Goal: Find contact information: Find contact information

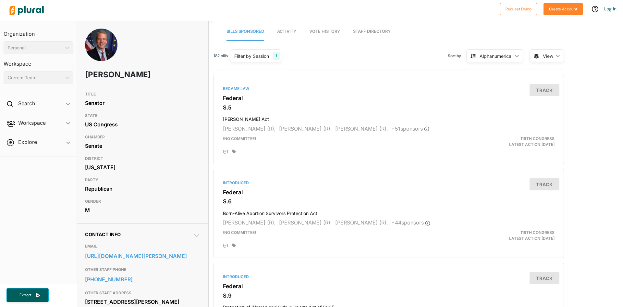
click at [176, 170] on div "[US_STATE]" at bounding box center [143, 167] width 116 height 10
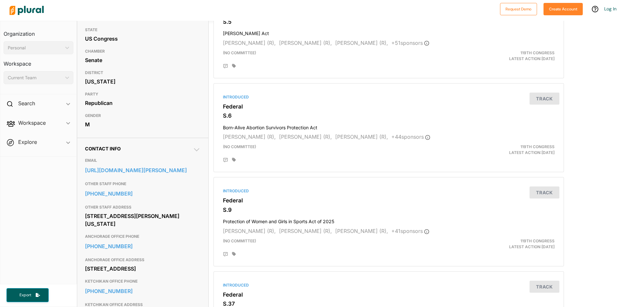
scroll to position [91, 0]
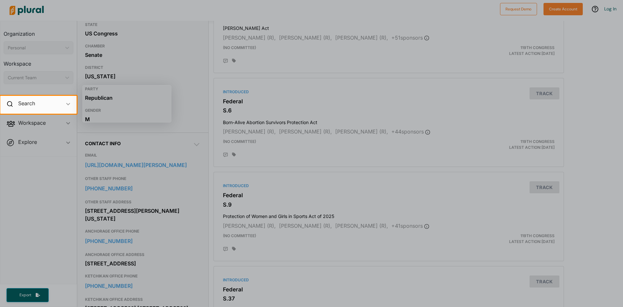
click at [203, 32] on div at bounding box center [311, 48] width 623 height 96
click at [237, 12] on div at bounding box center [311, 48] width 623 height 96
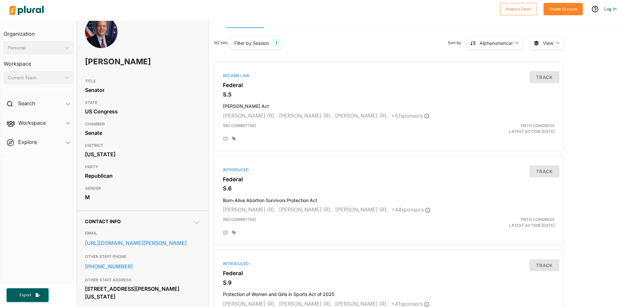
scroll to position [26, 0]
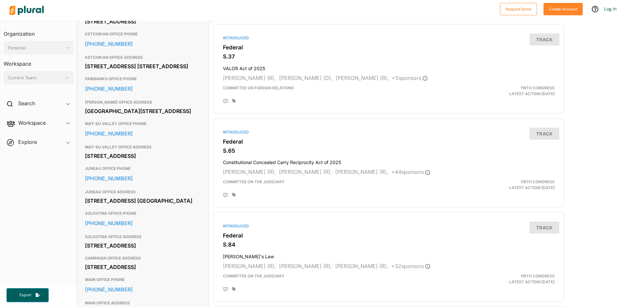
scroll to position [350, 0]
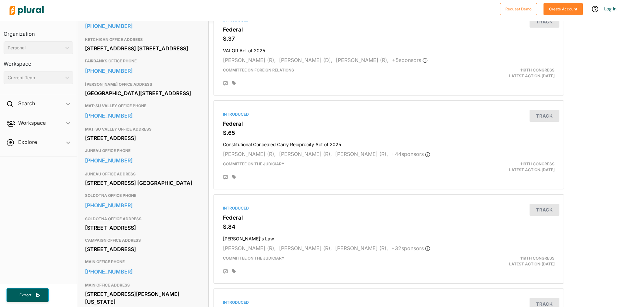
drag, startPoint x: 134, startPoint y: 228, endPoint x: 83, endPoint y: 224, distance: 50.8
click at [83, 224] on div "Contact Info EMAIL [URL][DOMAIN_NAME][PERSON_NAME] OTHER STAFF PHONE [PHONE_NUM…" at bounding box center [142, 101] width 131 height 457
click at [147, 143] on div "[STREET_ADDRESS]" at bounding box center [143, 138] width 116 height 10
click at [205, 92] on div "Contact Info EMAIL [URL][DOMAIN_NAME][PERSON_NAME] OTHER STAFF PHONE [PHONE_NUM…" at bounding box center [142, 101] width 131 height 457
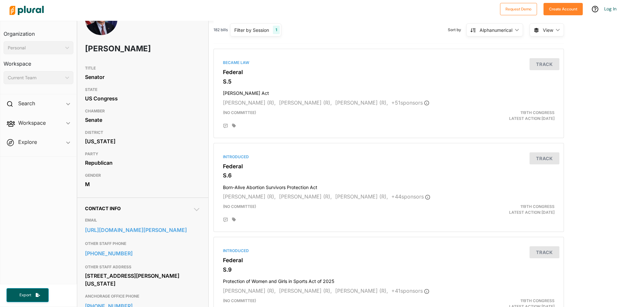
scroll to position [39, 0]
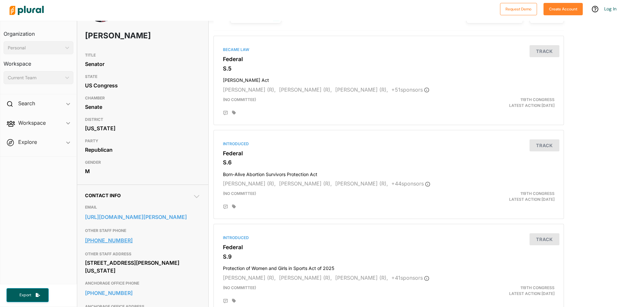
click at [198, 245] on link "[PHONE_NUMBER]" at bounding box center [143, 240] width 116 height 10
click at [202, 140] on div "TITLE Senator STATE US Congress CHAMBER Senate DISTRICT [US_STATE] PARTY Republ…" at bounding box center [142, 113] width 131 height 128
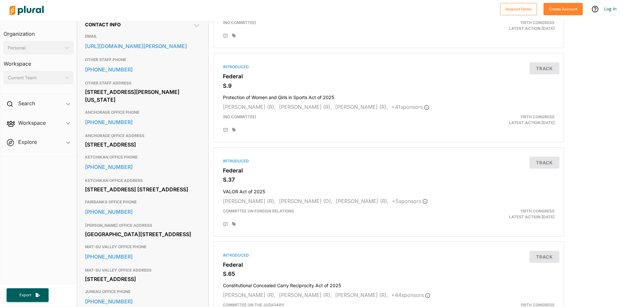
scroll to position [221, 0]
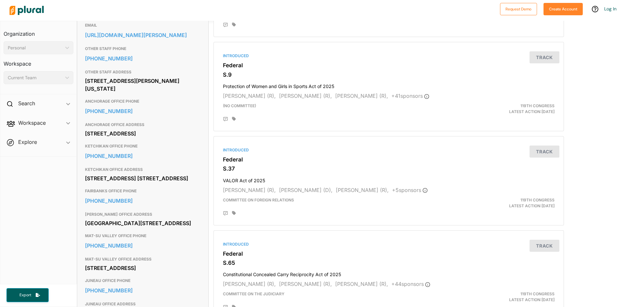
drag, startPoint x: 144, startPoint y: 147, endPoint x: 84, endPoint y: 142, distance: 60.5
click at [84, 142] on div "Contact Info EMAIL [URL][DOMAIN_NAME][PERSON_NAME] OTHER STAFF PHONE [PHONE_NUM…" at bounding box center [142, 231] width 131 height 457
copy div "[STREET_ADDRESS]"
